Goal: Navigation & Orientation: Find specific page/section

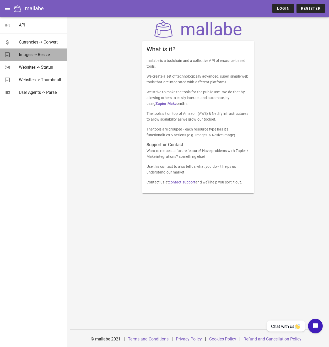
click at [33, 56] on div "Images -> Resize" at bounding box center [41, 54] width 44 height 5
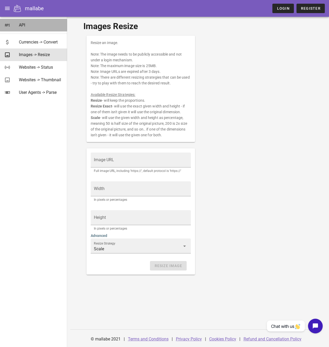
click at [22, 23] on div "API" at bounding box center [41, 25] width 44 height 5
